Goal: Information Seeking & Learning: Learn about a topic

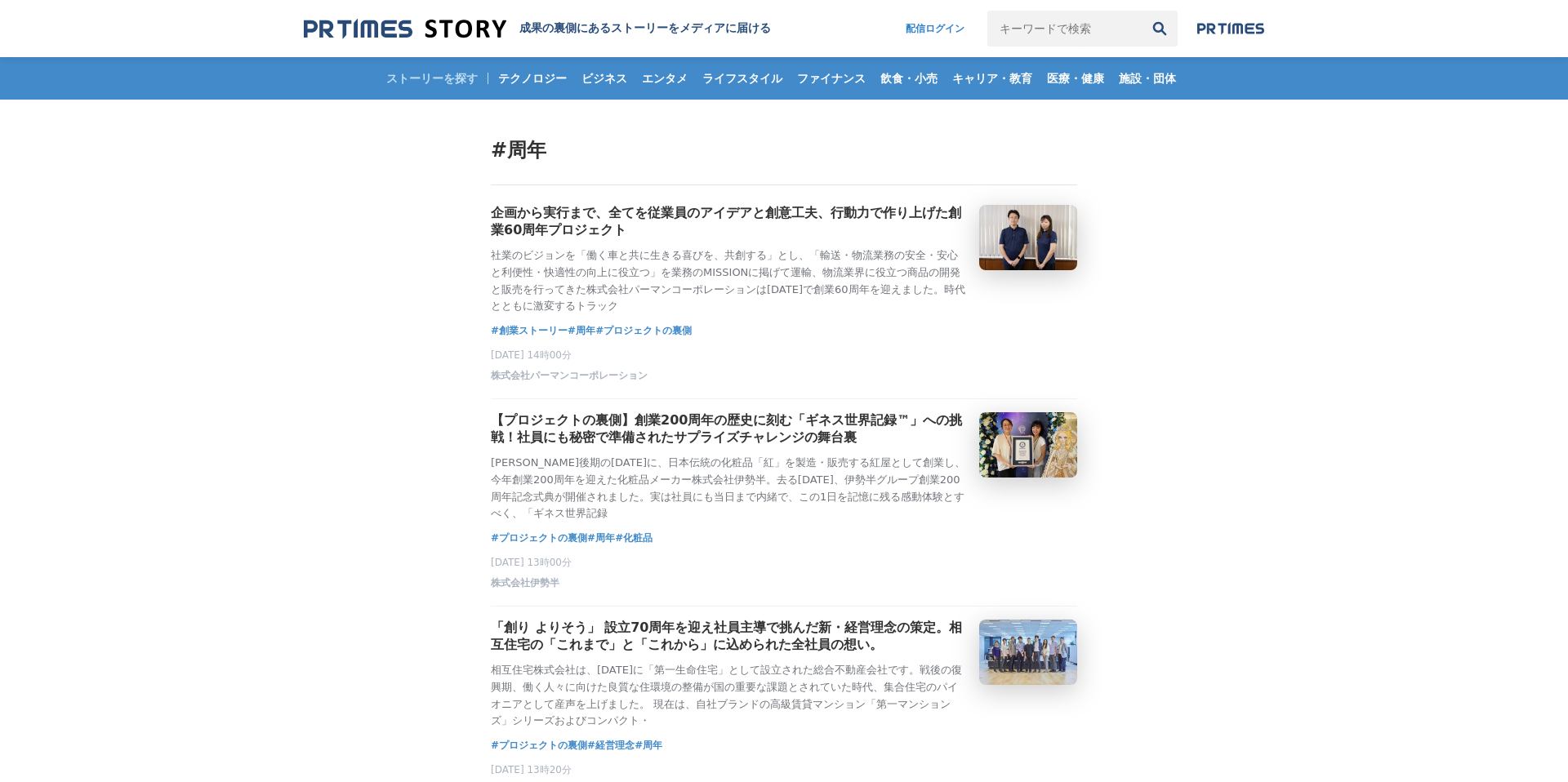
click at [1059, 31] on input "キーワードで検索" at bounding box center [1064, 28] width 154 height 36
type input "ラグジュアリーカード"
click at [1141, 10] on button "検索" at bounding box center [1159, 28] width 36 height 36
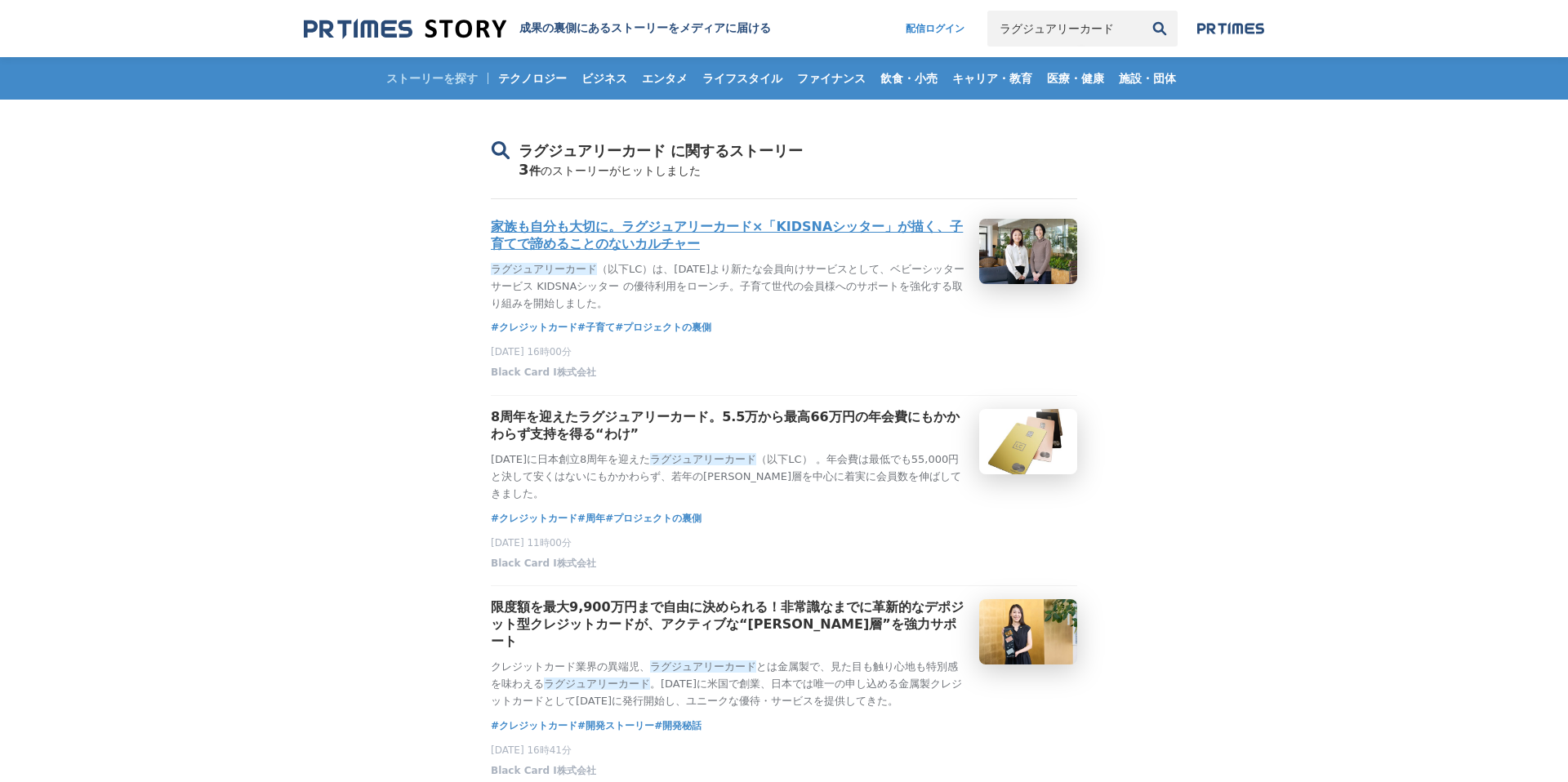
click at [762, 238] on h3 "家族も自分も大切に。ラグジュアリーカード×「KIDSNAシッター」が描く、子育てで諦めることのないカルチャー" at bounding box center [728, 236] width 475 height 35
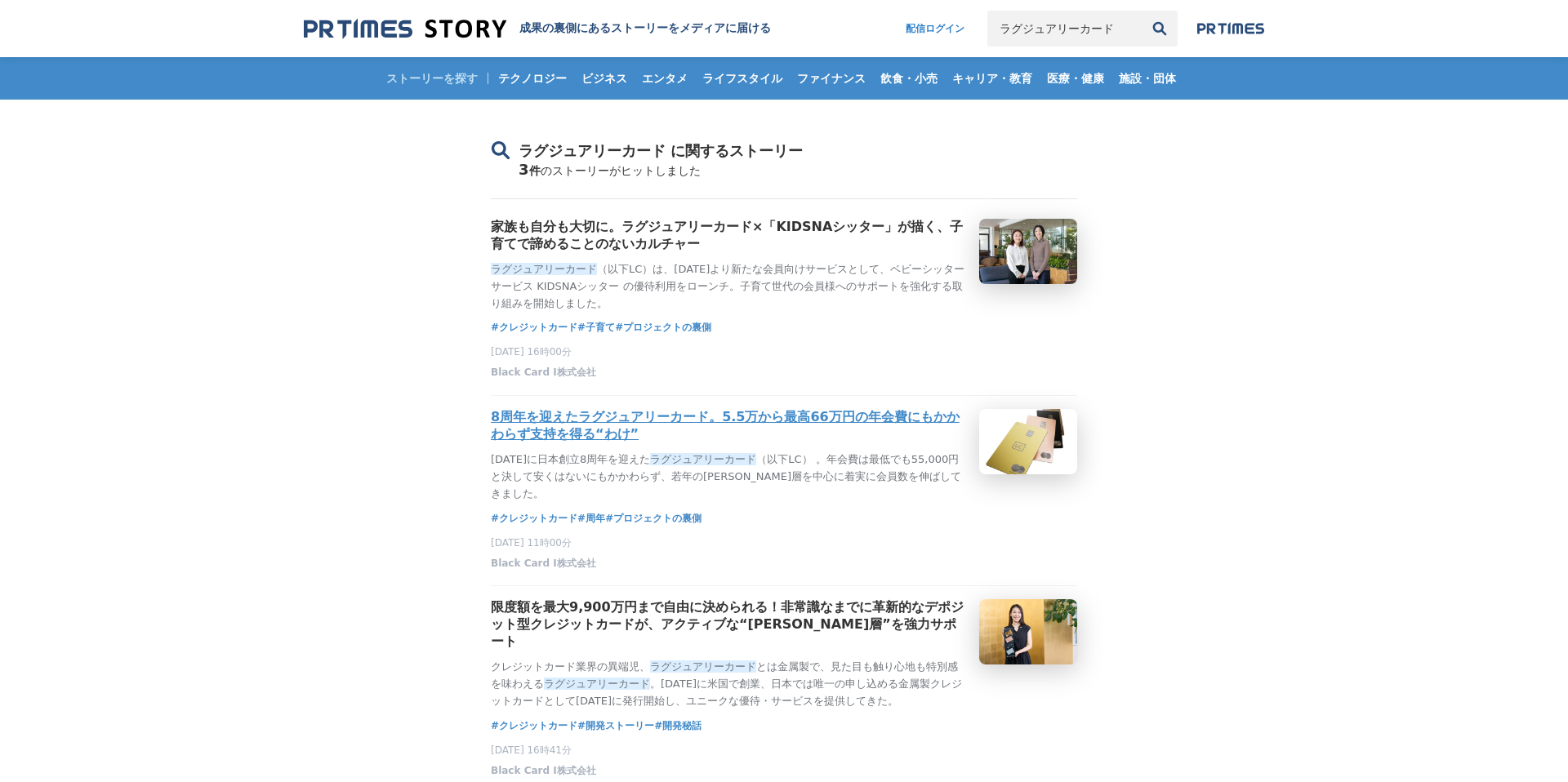
click at [606, 443] on h3 "8周年を迎えたラグジュアリーカード。5.5万から最高66万円の年会費にもかかわらず支持を得る“わけ”" at bounding box center [728, 427] width 475 height 35
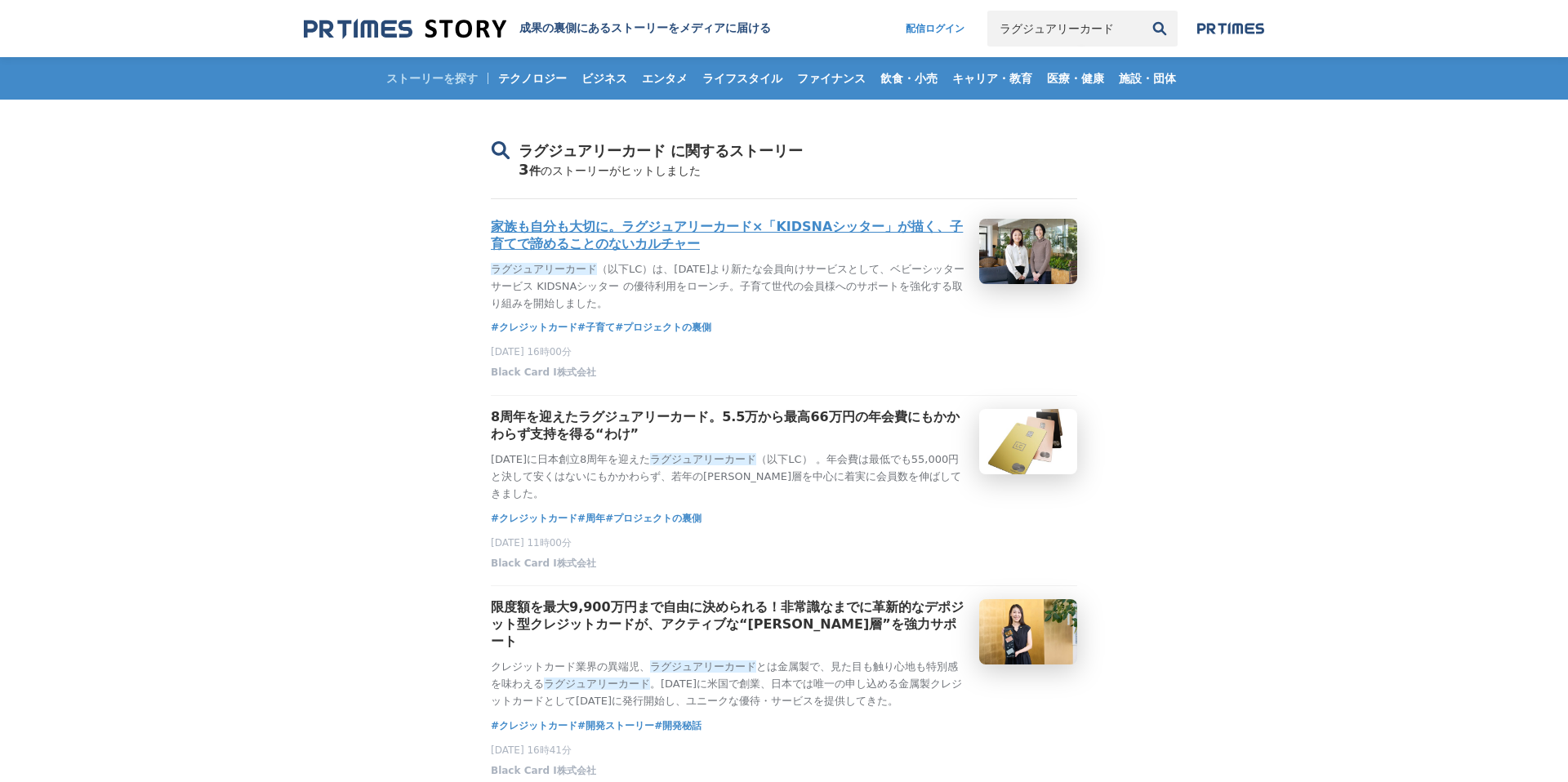
click at [634, 270] on div "家族も自分も大切に。ラグジュアリーカード×「KIDSNAシッター」が描く、子育てで諦めることのないカルチャー ラグジュアリーカード （以下LC）は、2024年…" at bounding box center [728, 264] width 475 height 93
click at [683, 253] on h3 "家族も自分も大切に。ラグジュアリーカード×「KIDSNAシッター」が描く、子育てで諦めることのないカルチャー" at bounding box center [728, 236] width 475 height 35
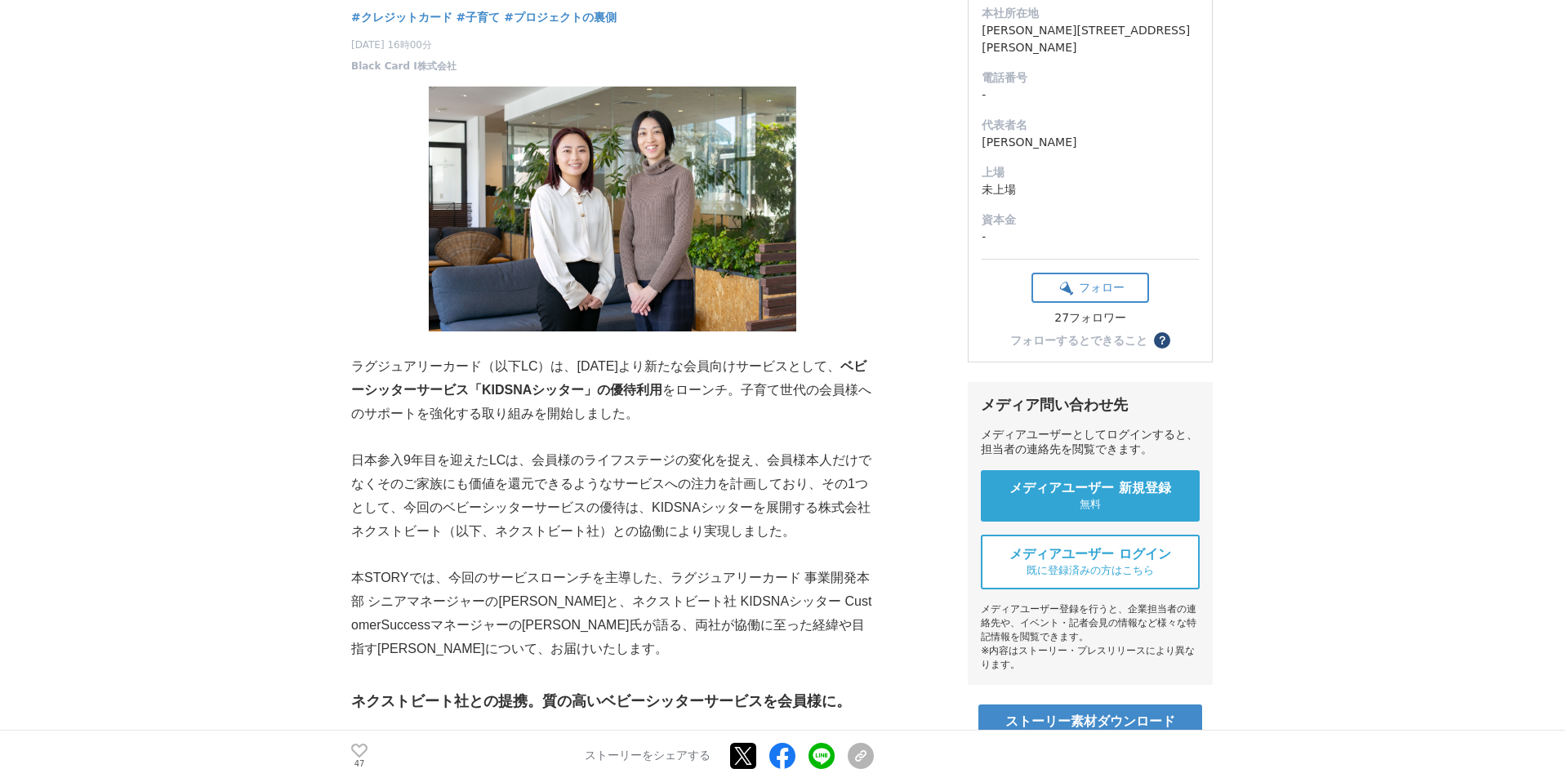
scroll to position [261, 0]
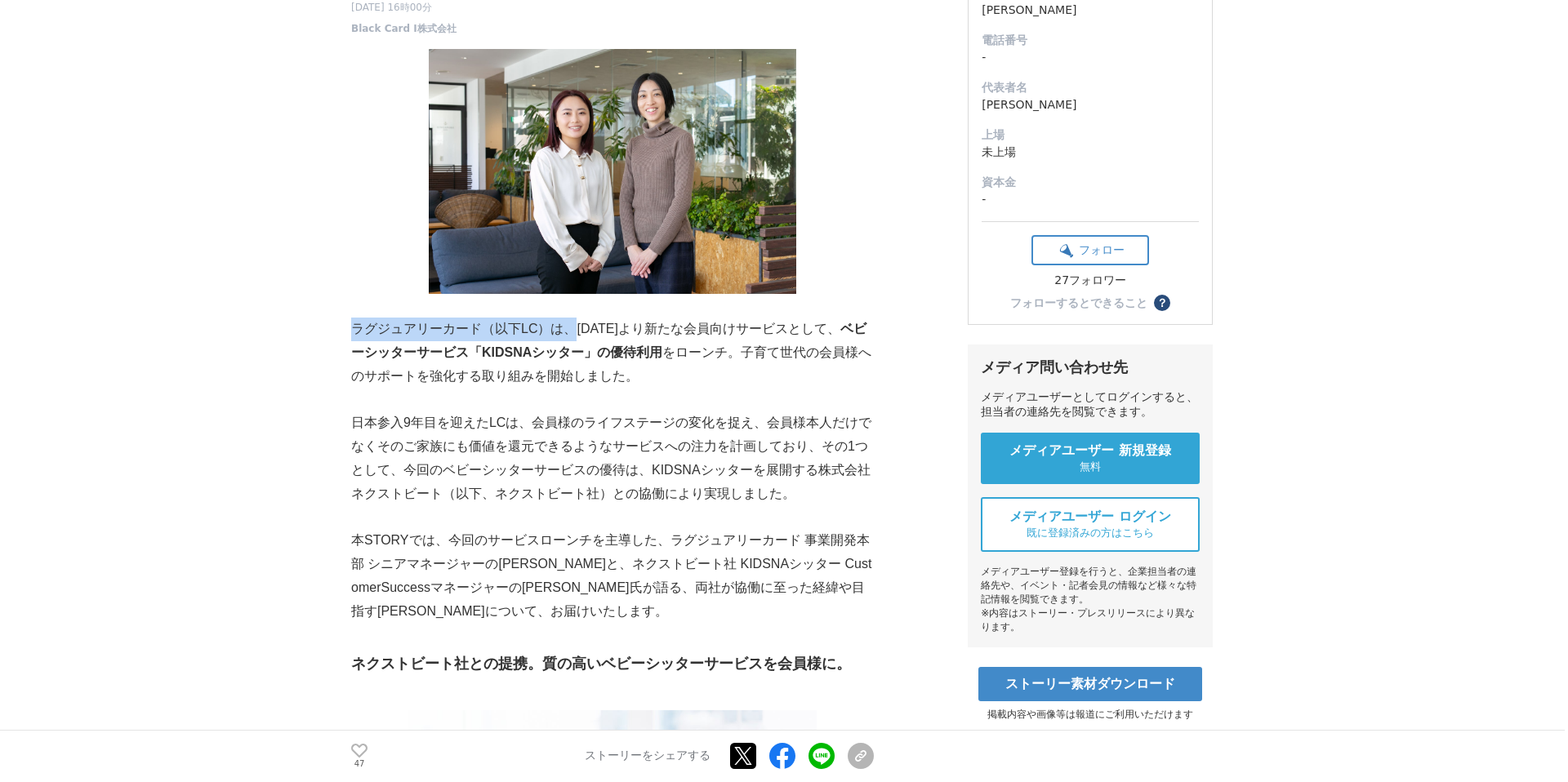
drag, startPoint x: 353, startPoint y: 294, endPoint x: 572, endPoint y: 303, distance: 219.2
click at [572, 317] on p "ラグジュアリーカード（以下LC）は、2024年12月より新たな会員向けサービスとして、 ベビーシッターサービス「KIDSNAシッター」の優待利用 をローンチ。…" at bounding box center [612, 352] width 523 height 70
copy p "ラグジュアリーカード（以下LC）は、"
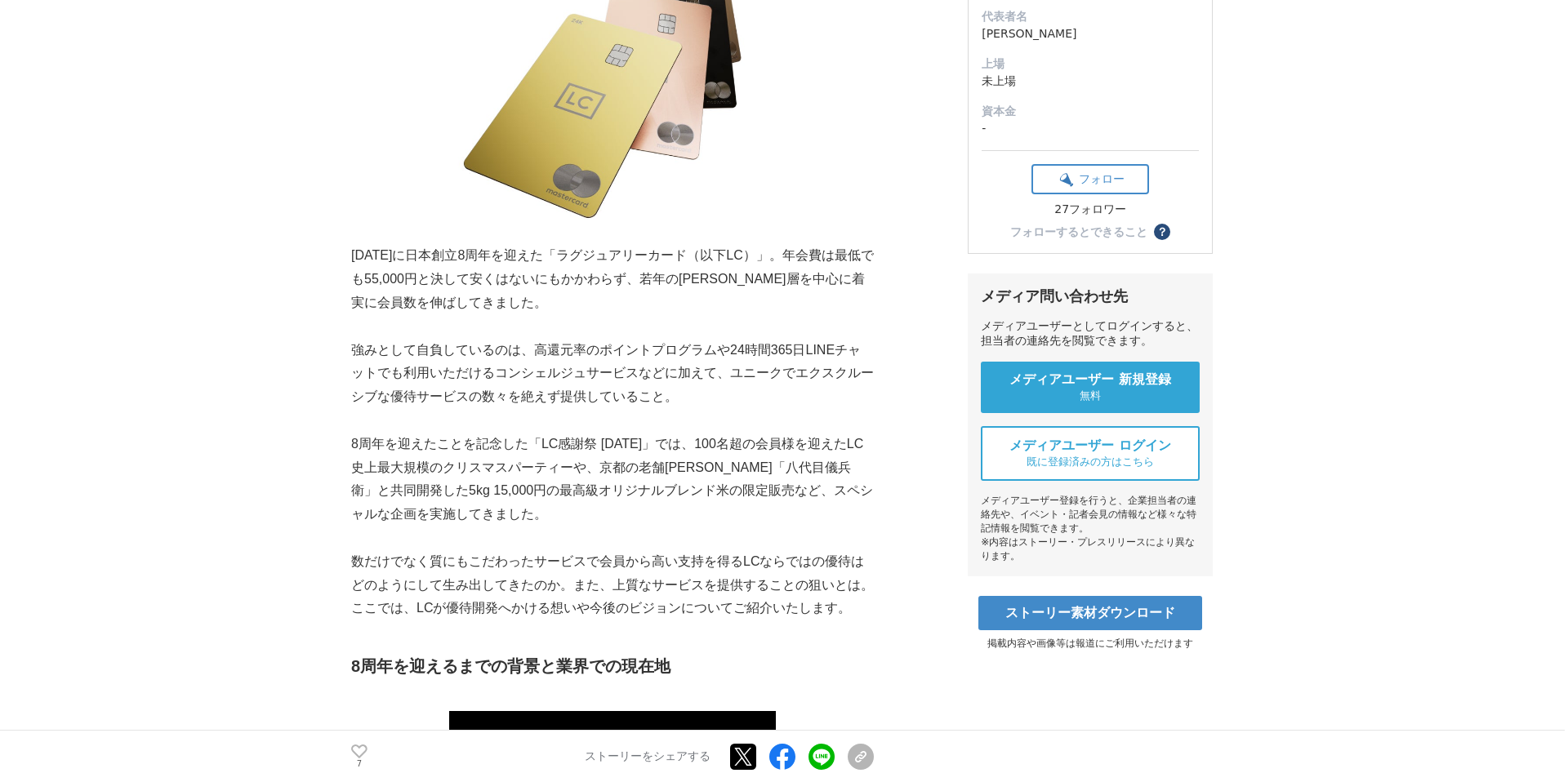
scroll to position [341, 0]
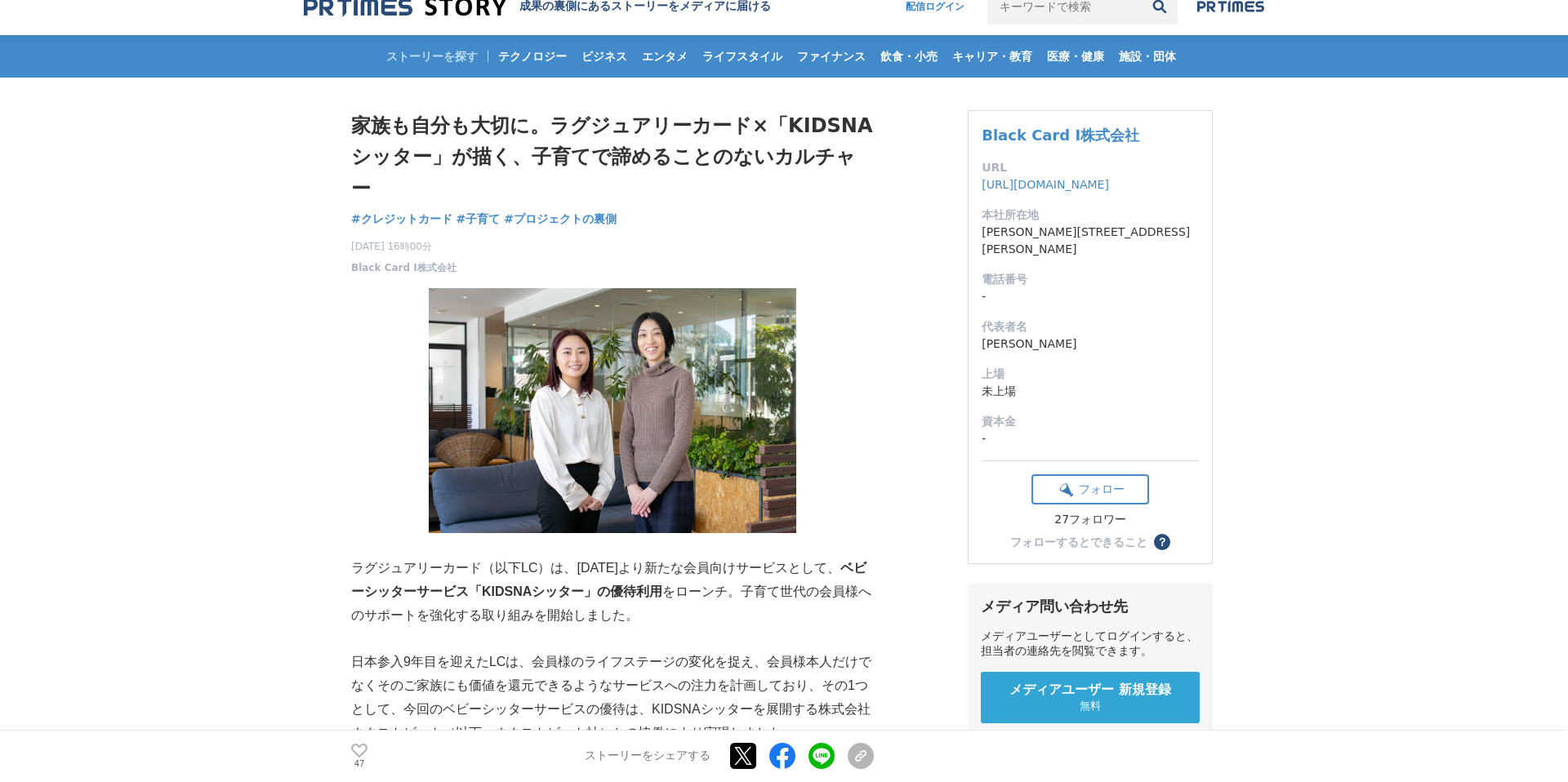
scroll to position [25, 0]
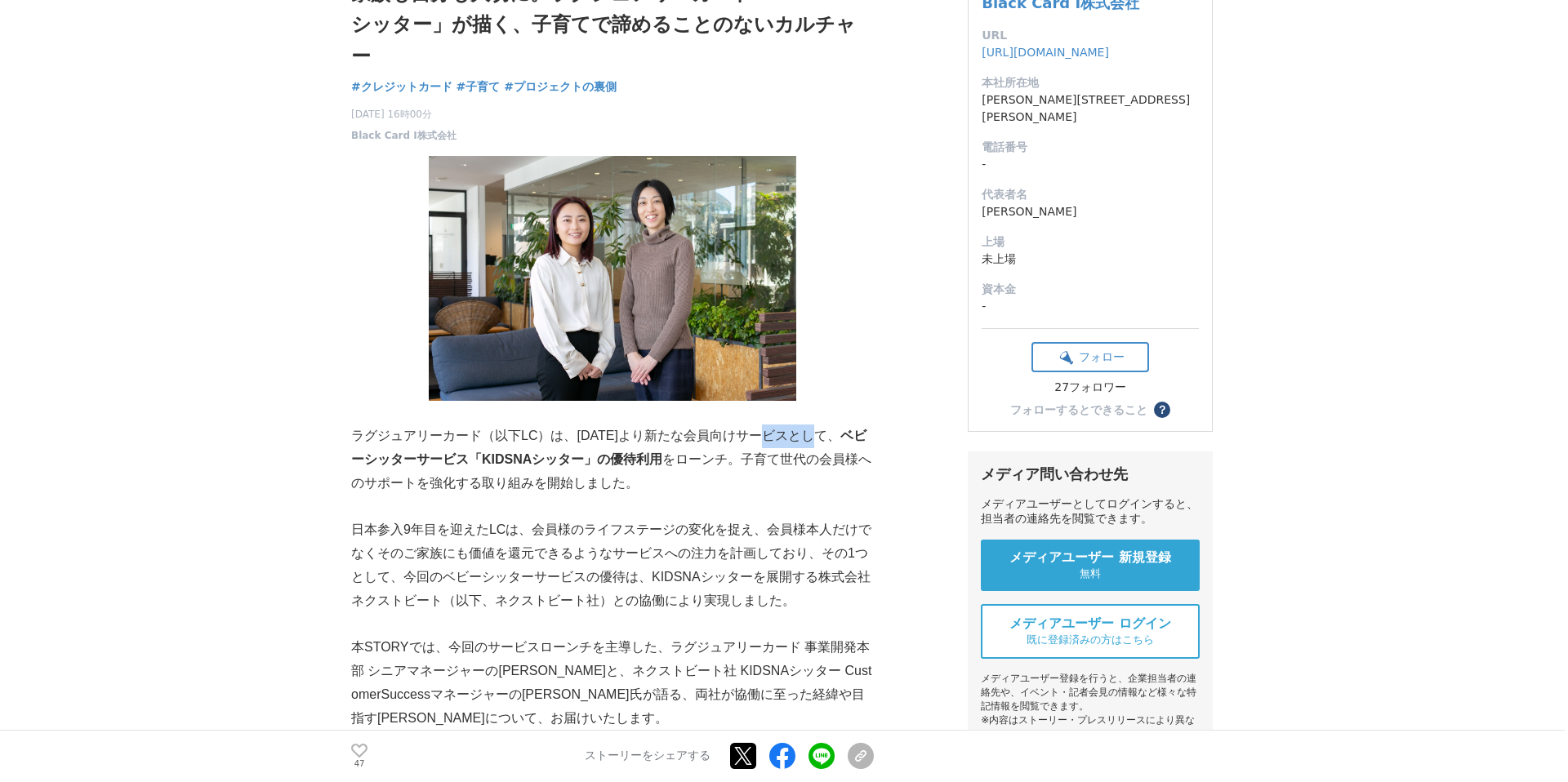
scroll to position [160, 0]
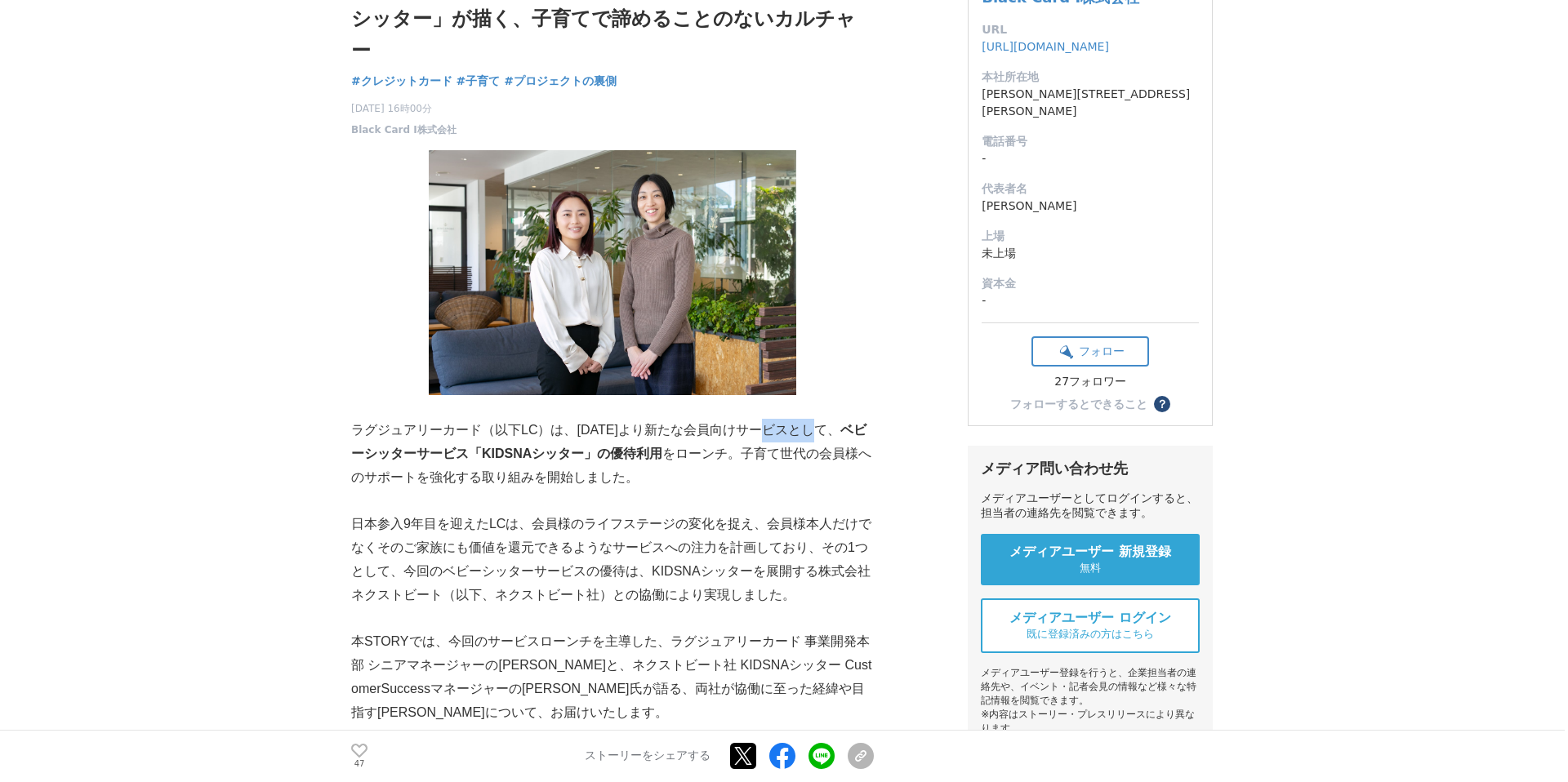
click at [644, 431] on p "ラグジュアリーカード（以下LC）は、[DATE]より新たな会員向けサービスとして、 ベビーシッターサービス「KIDSNAシッター」の優待利用 をローンチ。子育…" at bounding box center [612, 453] width 523 height 70
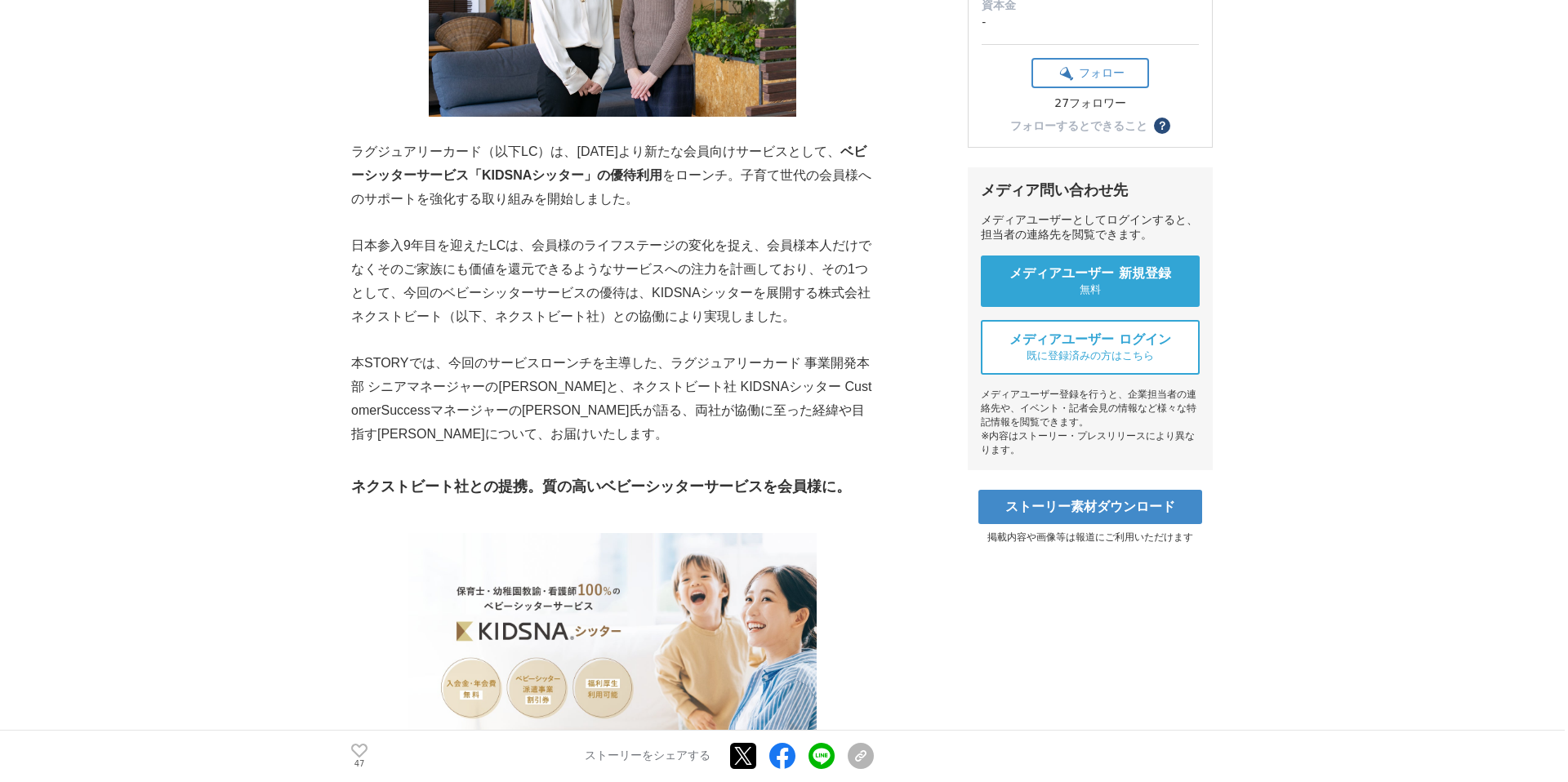
scroll to position [438, 0]
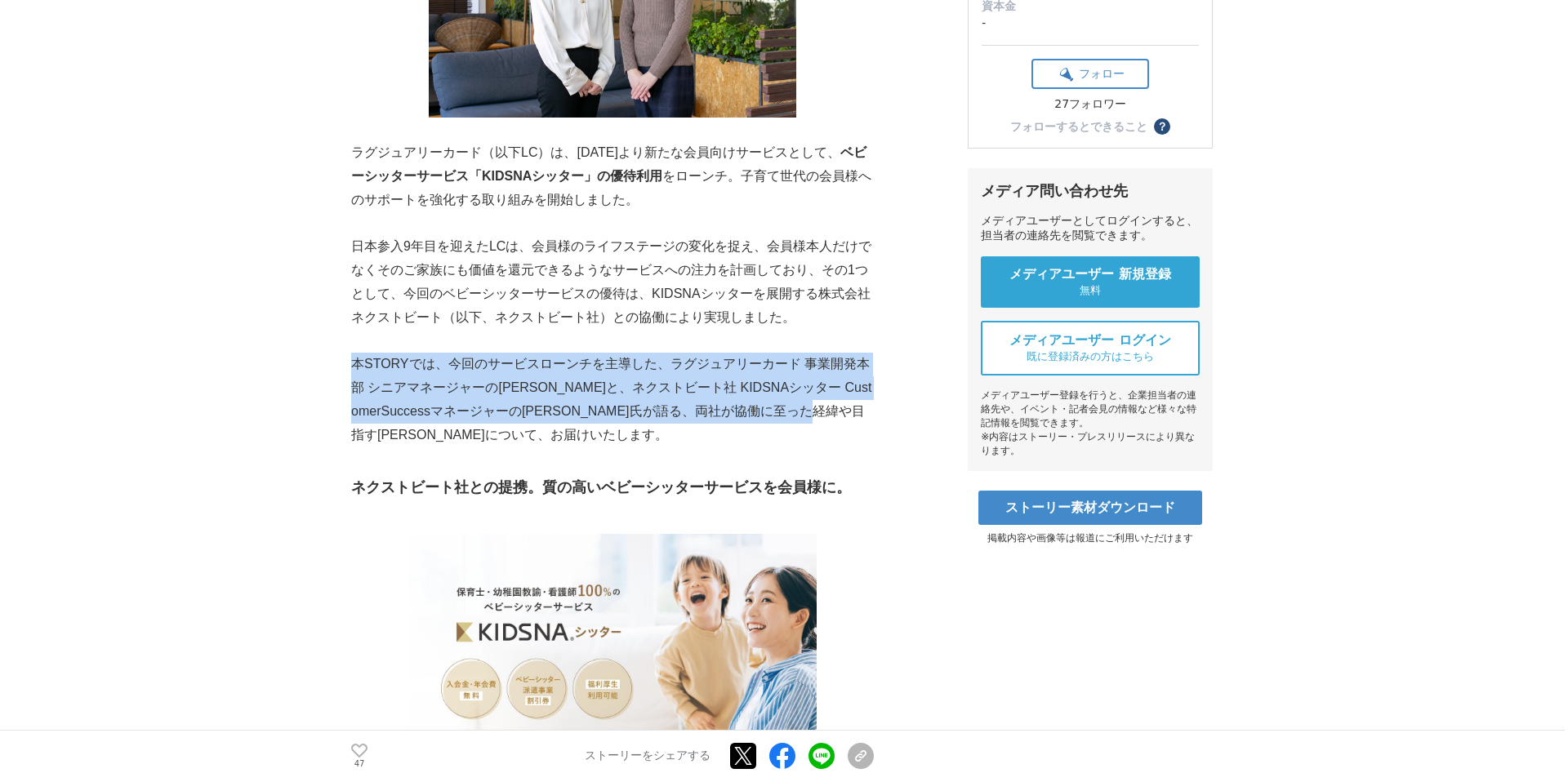
drag, startPoint x: 351, startPoint y: 332, endPoint x: 430, endPoint y: 398, distance: 102.9
click at [430, 399] on p "本STORYでは、今回のサービスローンチを主導した、ラグジュアリーカード 事業開発本部 シニアマネージャーの[PERSON_NAME]と、ネクストビート社 K…" at bounding box center [612, 400] width 523 height 94
copy p "本STORYでは、今回のサービスローンチを主導した、ラグジュアリーカード 事業開発本部 シニアマネージャーの[PERSON_NAME]と、ネクストビート社 K…"
click at [752, 353] on p "本STORYでは、今回のサービスローンチを主導した、ラグジュアリーカード 事業開発本部 シニアマネージャーの[PERSON_NAME]と、ネクストビート社 K…" at bounding box center [612, 400] width 523 height 94
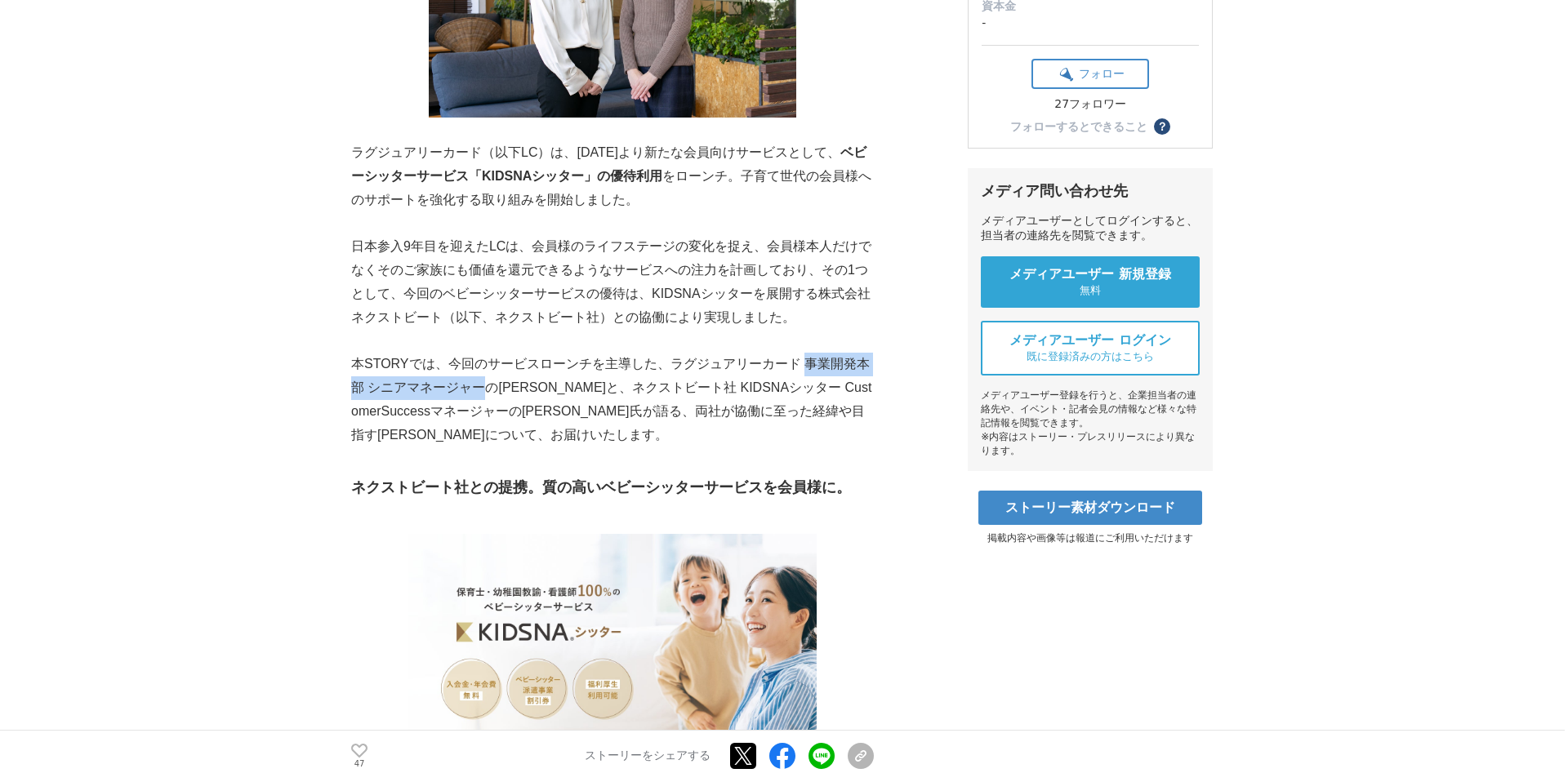
drag, startPoint x: 806, startPoint y: 336, endPoint x: 484, endPoint y: 361, distance: 323.0
click at [484, 361] on p "本STORYでは、今回のサービスローンチを主導した、ラグジュアリーカード 事業開発本部 シニアマネージャーの[PERSON_NAME]と、ネクストビート社 K…" at bounding box center [612, 400] width 523 height 94
drag, startPoint x: 672, startPoint y: 331, endPoint x: 523, endPoint y: 360, distance: 151.8
click at [523, 360] on p "本STORYでは、今回のサービスローンチを主導した、ラグジュアリーカード 事業開発本部 シニアマネージャーの[PERSON_NAME]と、ネクストビート社 K…" at bounding box center [612, 400] width 523 height 94
copy p "ラグジュアリーカード 事業開発本部 シニアマネージャーの[PERSON_NAME]"
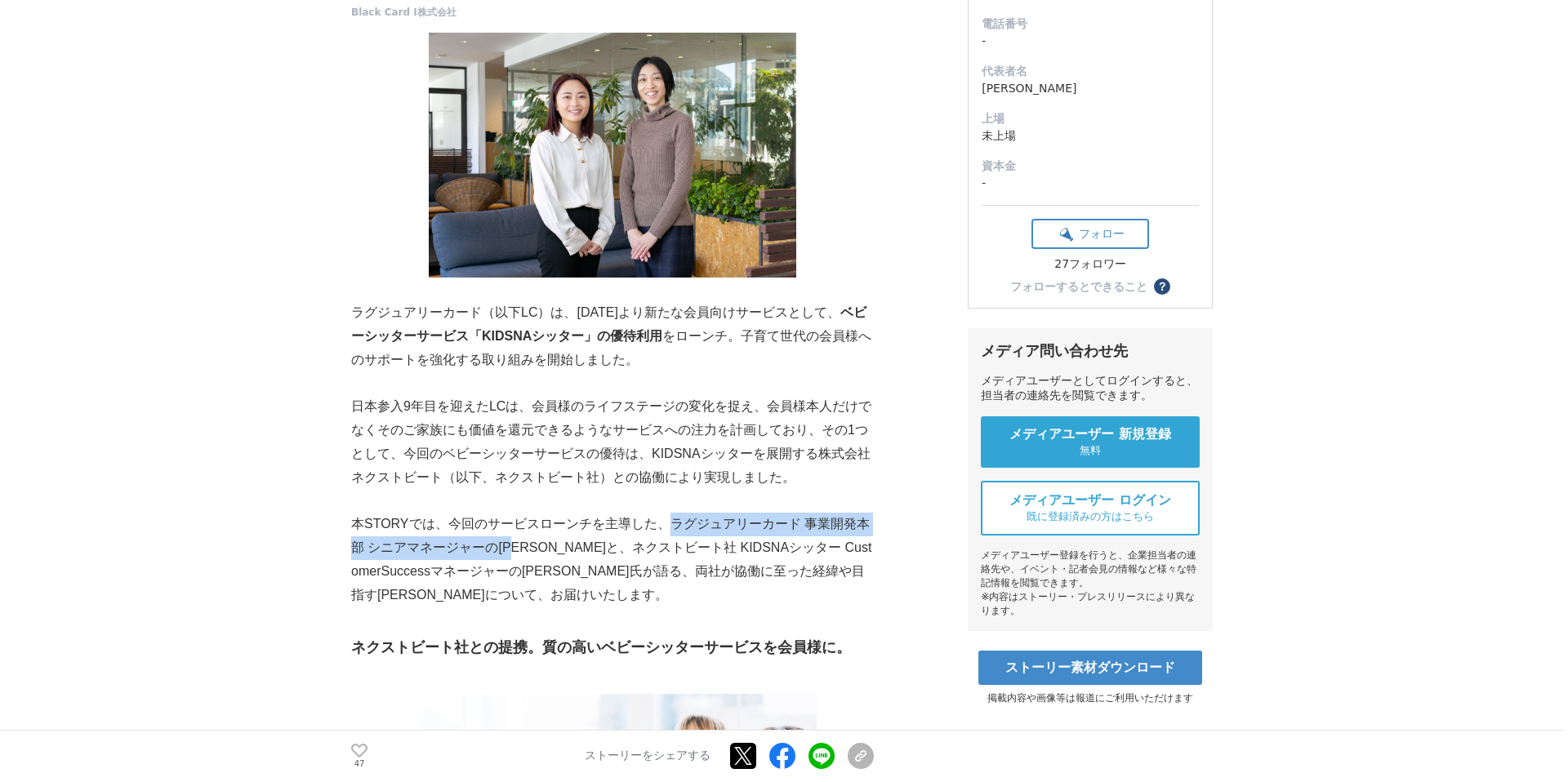
scroll to position [263, 0]
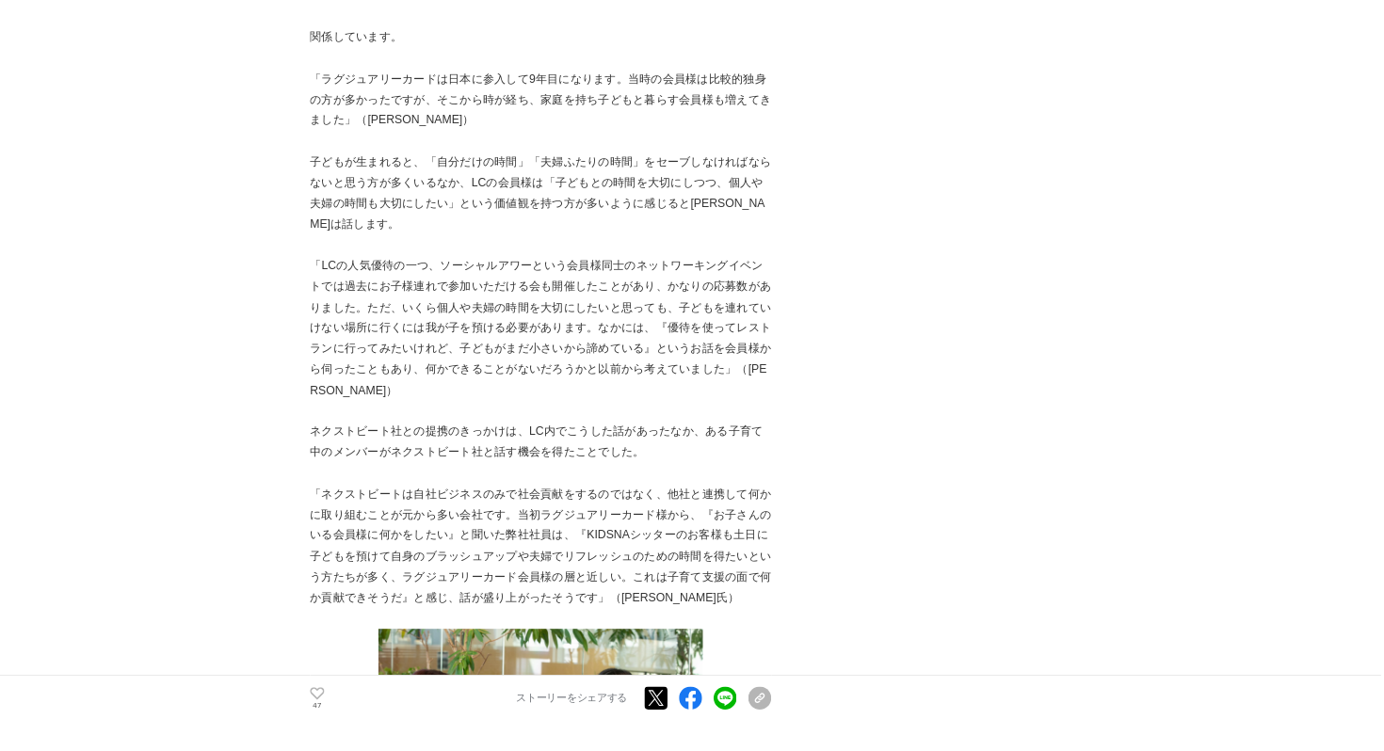
scroll to position [2840, 0]
